Goal: Information Seeking & Learning: Learn about a topic

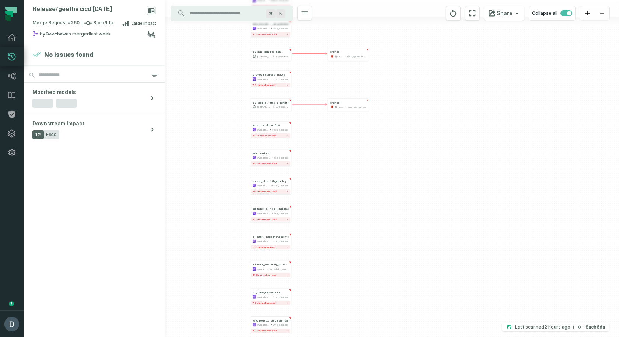
drag, startPoint x: 377, startPoint y: 126, endPoint x: 452, endPoint y: 184, distance: 95.6
click at [452, 184] on div "+ automotive_trends_b y_manufacturer awsdatacatalog epa_cleansed 63 columns rem…" at bounding box center [392, 168] width 454 height 337
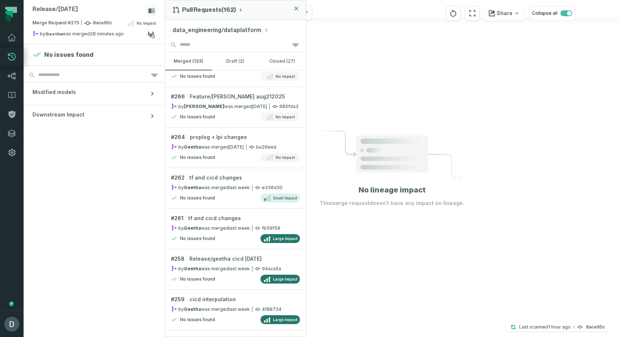
scroll to position [535, 0]
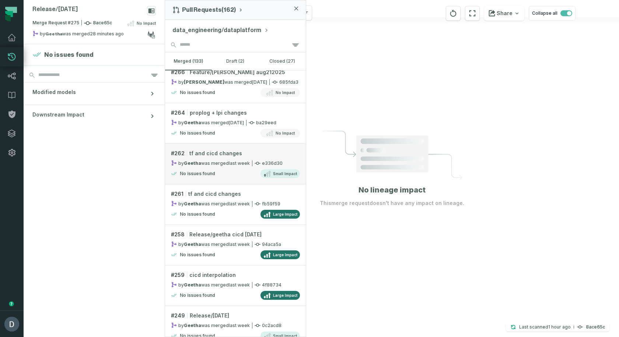
click at [214, 118] on div "by [PERSON_NAME] was merged [DATE] 8:57:40 PM" at bounding box center [210, 163] width 79 height 6
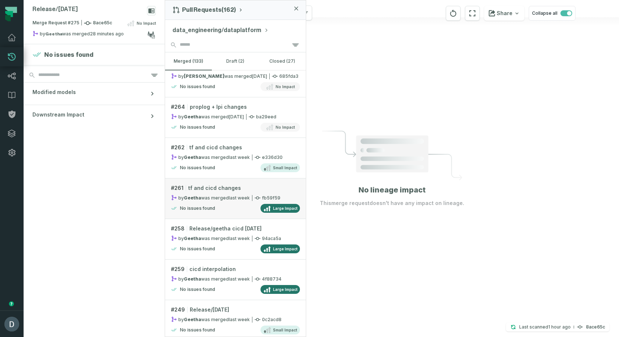
scroll to position [543, 0]
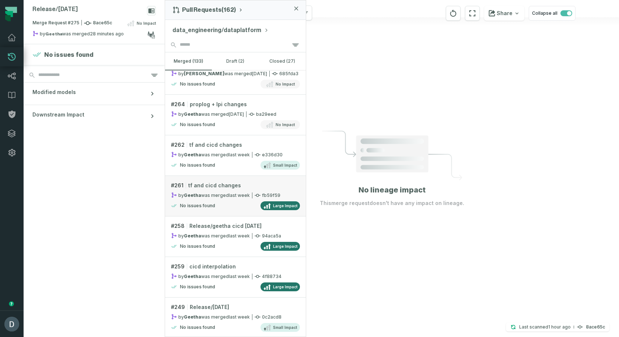
click at [213, 118] on link "# 261 tf and cicd changes by Geetha was merged [DATE] 8:27:37 PM fb59f59 No iss…" at bounding box center [235, 196] width 141 height 41
click at [215, 118] on link "# 258 Release/geetha cicd [DATE] by [PERSON_NAME] was merged [DATE] 6:07:38 PM …" at bounding box center [235, 236] width 141 height 41
click at [230, 118] on relative-time "[DATE] 4:12:59 PM" at bounding box center [239, 276] width 21 height 6
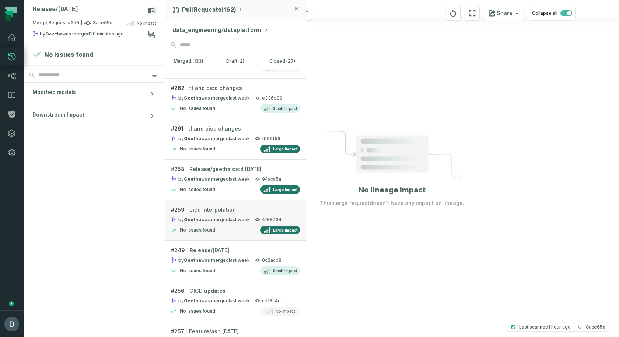
scroll to position [601, 0]
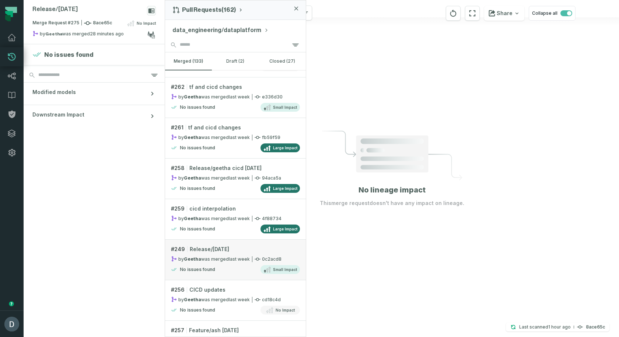
click at [222, 118] on div "by [PERSON_NAME] was merged [DATE] 11:49:44 PM" at bounding box center [210, 259] width 79 height 6
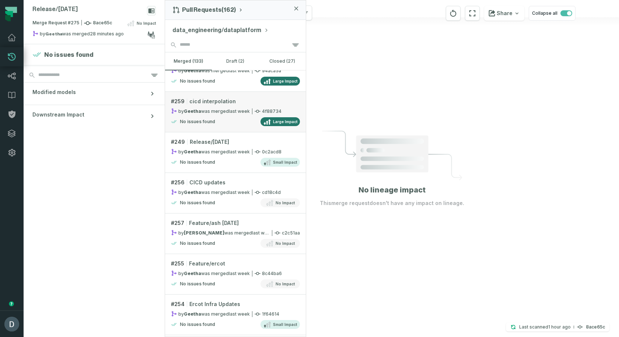
scroll to position [716, 0]
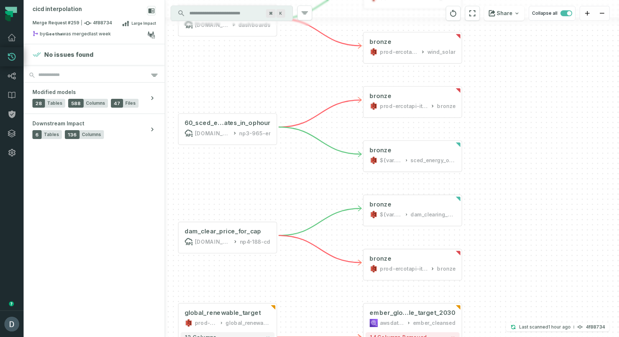
drag, startPoint x: 411, startPoint y: 142, endPoint x: 267, endPoint y: 171, distance: 146.5
click at [267, 171] on div "bea_trade_exports prod-bea-it-bhl-public-raw bea_trade_exports - 9 columns shor…" at bounding box center [392, 168] width 454 height 337
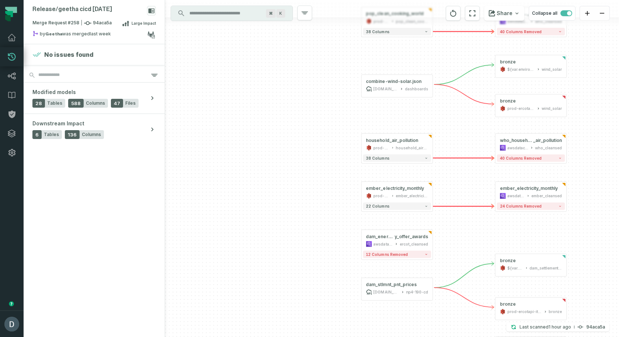
drag, startPoint x: 358, startPoint y: 131, endPoint x: 214, endPoint y: 172, distance: 149.4
click at [214, 172] on div "+ petroleum_supply_monthly awsdatacatalog eia_cleansed 19 columns removed 1 col…" at bounding box center [392, 168] width 454 height 337
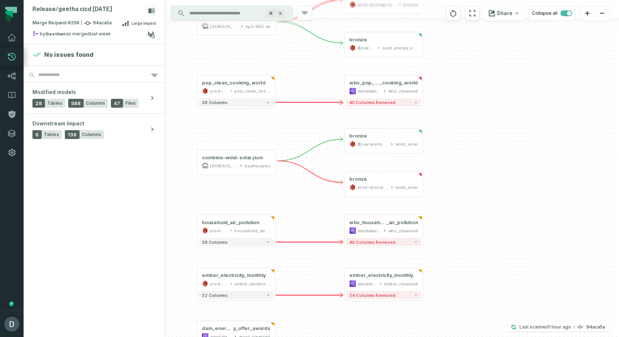
drag, startPoint x: 364, startPoint y: 144, endPoint x: 304, endPoint y: 210, distance: 88.9
click at [304, 210] on div "+ petroleum_supply_monthly awsdatacatalog eia_cleansed 19 columns removed 1 col…" at bounding box center [392, 168] width 454 height 337
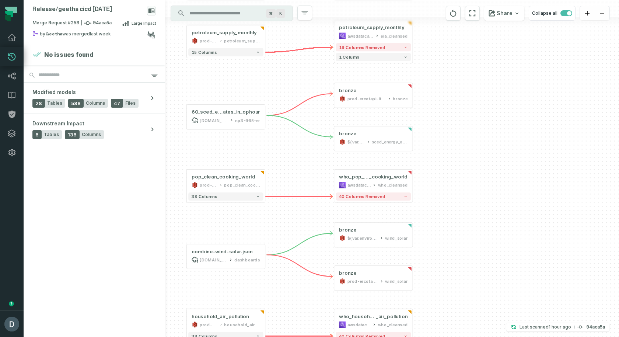
drag, startPoint x: 285, startPoint y: 180, endPoint x: 275, endPoint y: 220, distance: 41.4
click at [275, 220] on div "+ petroleum_supply_monthly awsdatacatalog eia_cleansed 19 columns removed 1 col…" at bounding box center [392, 168] width 454 height 337
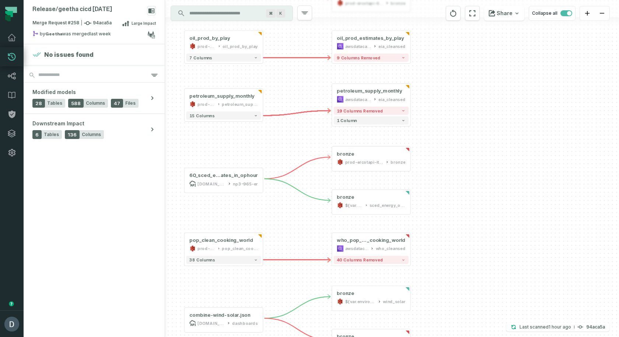
drag, startPoint x: 295, startPoint y: 156, endPoint x: 293, endPoint y: 220, distance: 63.4
click at [293, 220] on div "+ petroleum_supply_monthly awsdatacatalog eia_cleansed 19 columns removed 1 col…" at bounding box center [392, 168] width 454 height 337
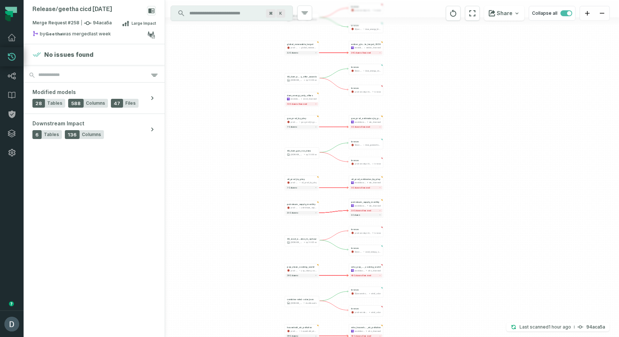
drag, startPoint x: 406, startPoint y: 98, endPoint x: 410, endPoint y: 181, distance: 82.3
click at [410, 181] on div "+ petroleum_supply_monthly awsdatacatalog eia_cleansed 19 columns removed 1 col…" at bounding box center [392, 168] width 454 height 337
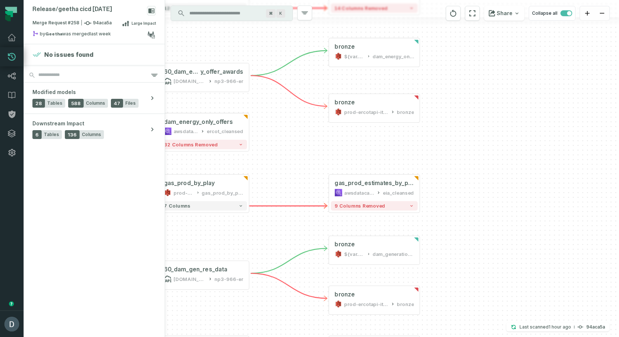
drag, startPoint x: 338, startPoint y: 137, endPoint x: 286, endPoint y: 240, distance: 115.8
click at [287, 242] on div "+ petroleum_supply_monthly awsdatacatalog eia_cleansed 19 columns removed 1 col…" at bounding box center [392, 168] width 454 height 337
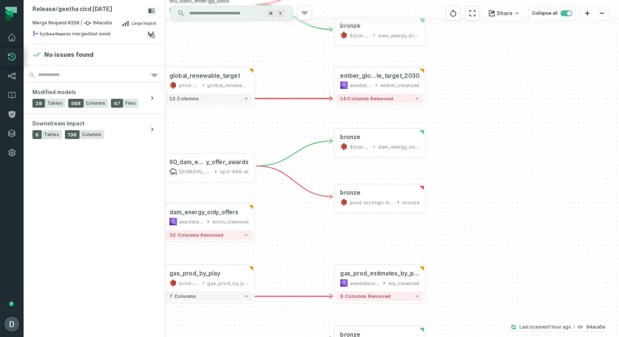
drag, startPoint x: 321, startPoint y: 145, endPoint x: 330, endPoint y: 228, distance: 83.8
click at [330, 228] on div "+ petroleum_supply_monthly awsdatacatalog eia_cleansed 19 columns removed 1 col…" at bounding box center [392, 168] width 454 height 337
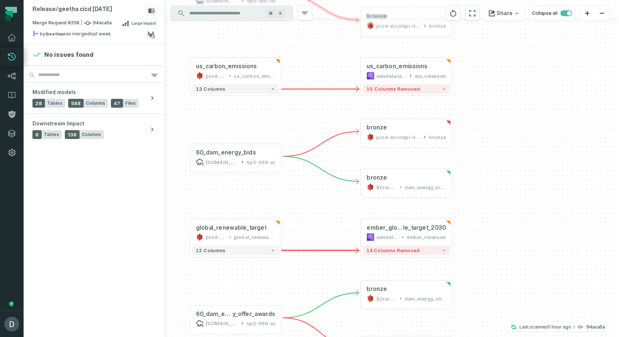
drag, startPoint x: 292, startPoint y: 60, endPoint x: 316, endPoint y: 196, distance: 138.5
click at [316, 196] on div "+ petroleum_supply_monthly awsdatacatalog eia_cleansed 19 columns removed 1 col…" at bounding box center [392, 168] width 454 height 337
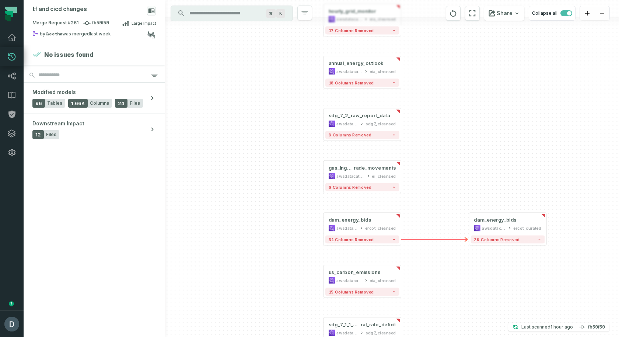
drag, startPoint x: 285, startPoint y: 151, endPoint x: 272, endPoint y: 77, distance: 75.3
click at [272, 78] on div "+ tidal_gauge_by_station awsdatacatalog noc_cleansed 9 columns removed - bronze…" at bounding box center [392, 168] width 454 height 337
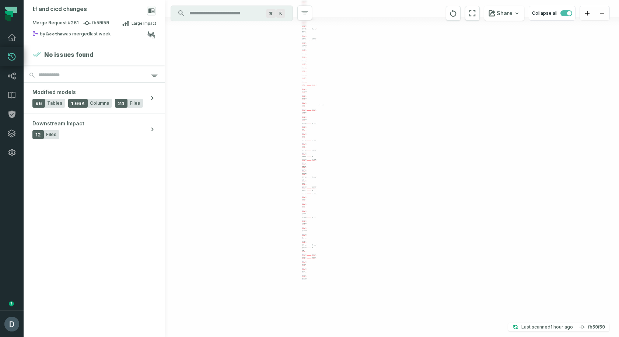
drag, startPoint x: 251, startPoint y: 99, endPoint x: 253, endPoint y: 94, distance: 6.0
click at [249, 94] on div "+ tidal_gauge_by_station awsdatacatalog noc_cleansed 9 columns removed - bronze…" at bounding box center [392, 168] width 454 height 337
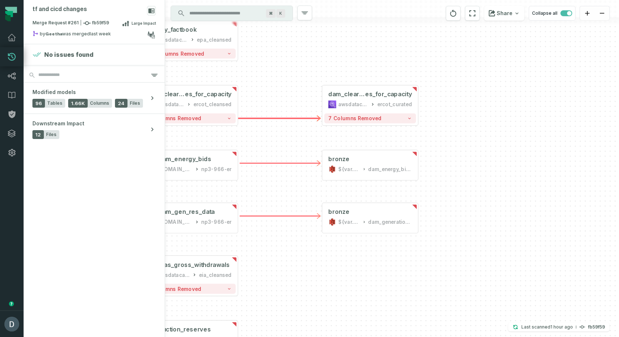
drag, startPoint x: 321, startPoint y: 260, endPoint x: 353, endPoint y: 300, distance: 51.4
click at [353, 301] on div "+ tidal_gauge_by_station awsdatacatalog noc_cleansed 9 columns removed - bronze…" at bounding box center [392, 168] width 454 height 337
